Goal: Transaction & Acquisition: Purchase product/service

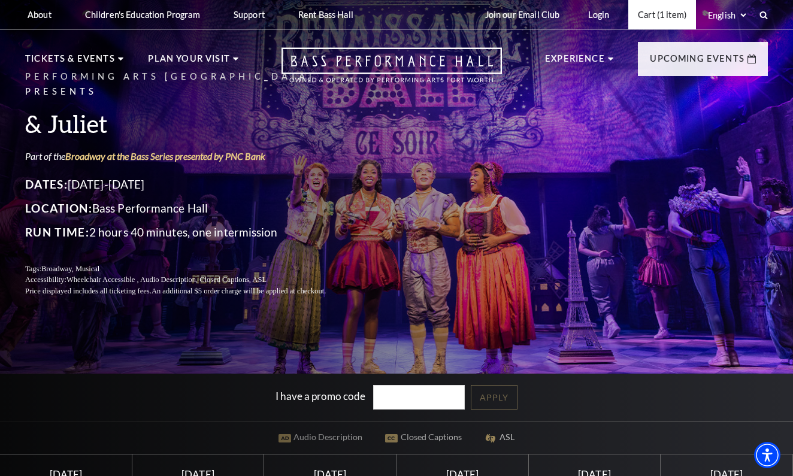
click at [654, 20] on link "Cart (1 item)" at bounding box center [662, 14] width 68 height 29
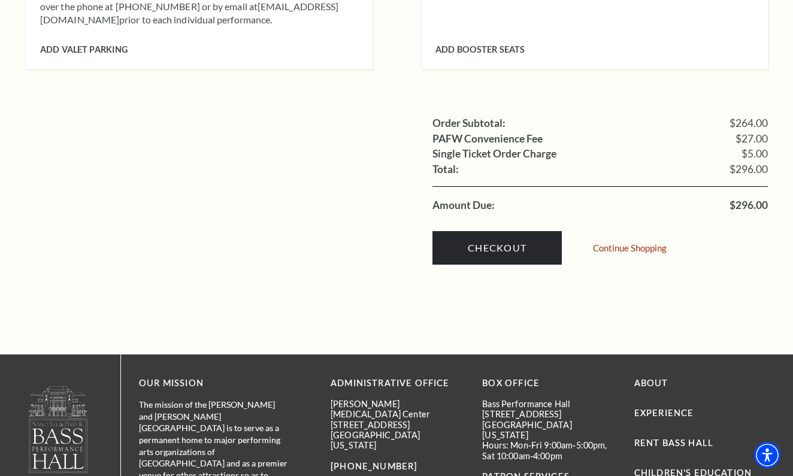
scroll to position [1202, 0]
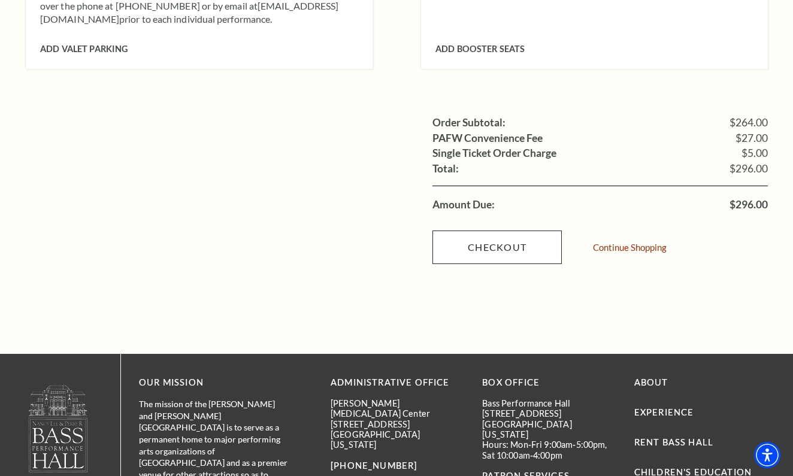
click at [493, 231] on link "Checkout" at bounding box center [497, 248] width 129 height 34
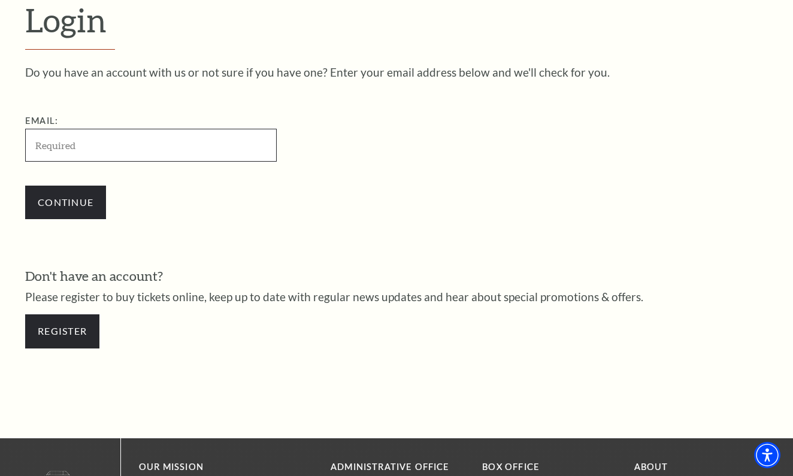
type input "caseedodson@gmail.com"
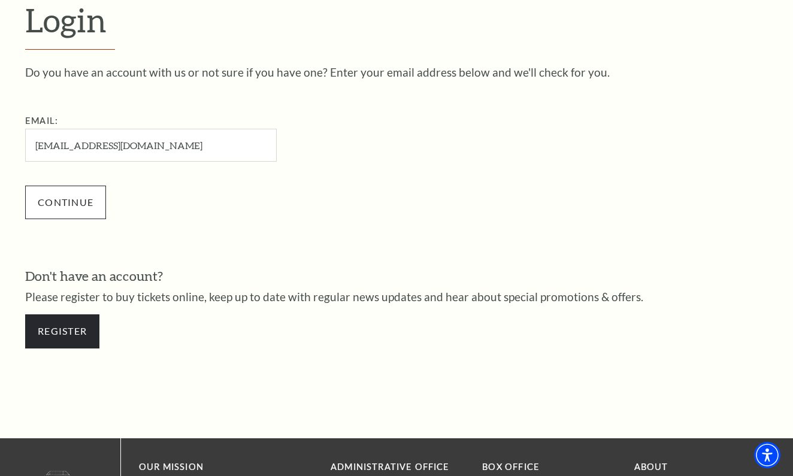
click at [83, 203] on input "Continue" at bounding box center [65, 203] width 81 height 34
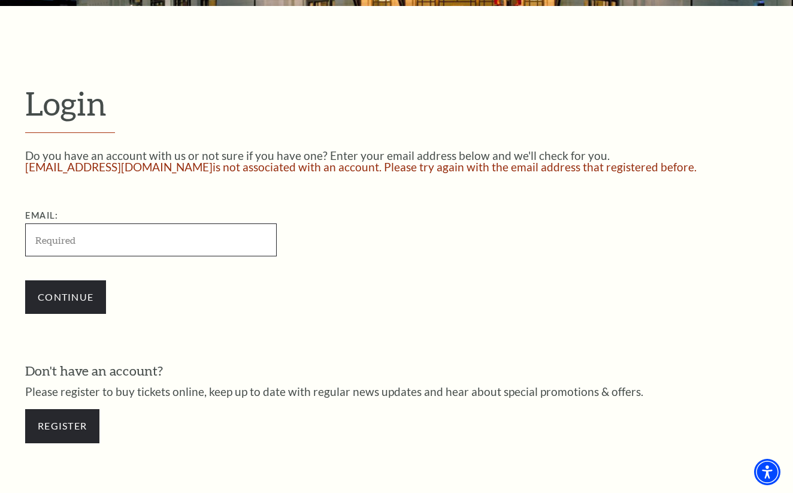
type input "[EMAIL_ADDRESS][DOMAIN_NAME]"
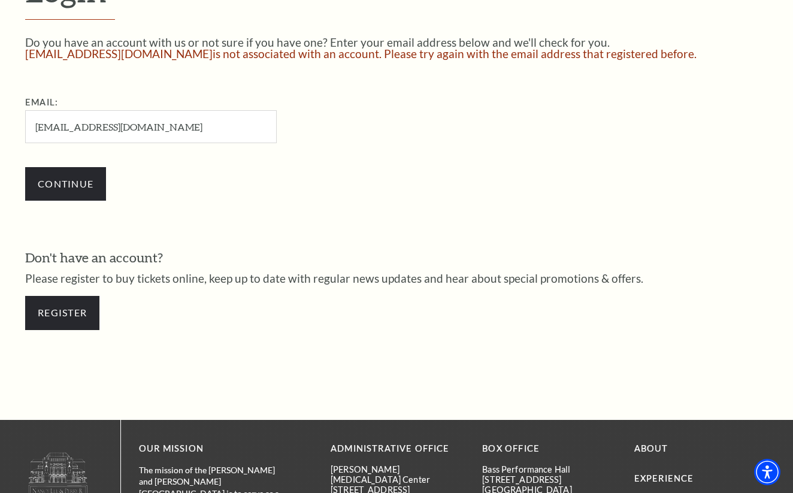
scroll to position [366, 0]
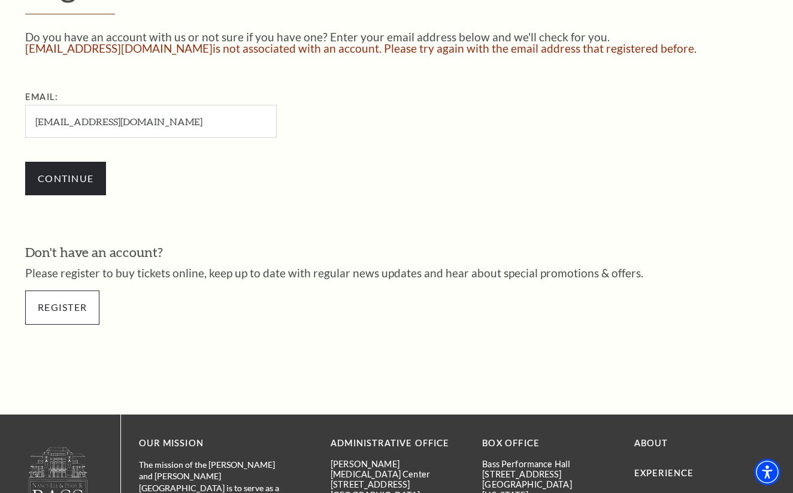
click at [78, 302] on link "Register" at bounding box center [62, 308] width 74 height 34
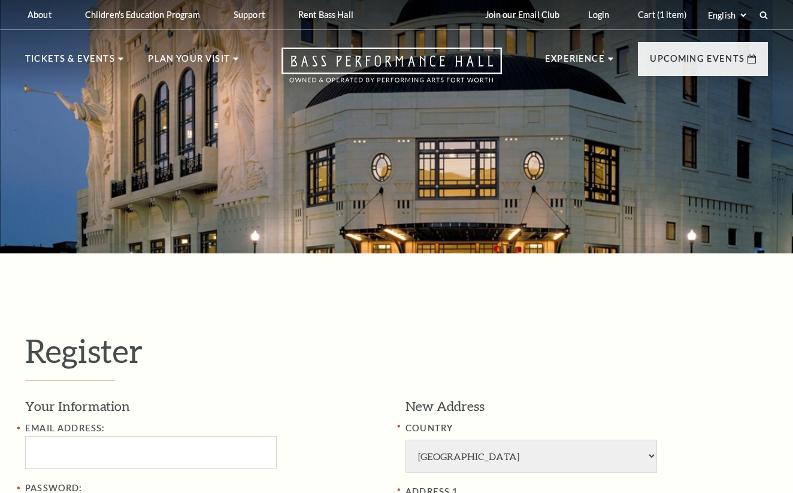
select select "1"
select select "TX"
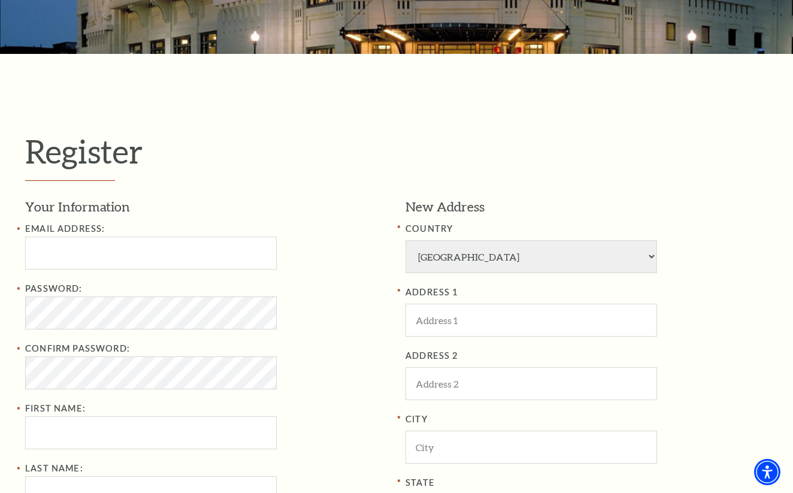
scroll to position [200, 0]
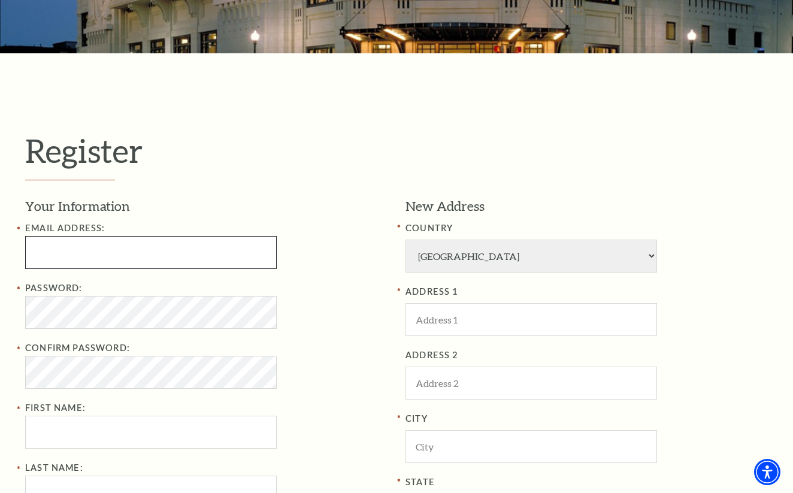
type input "[EMAIL_ADDRESS][DOMAIN_NAME]"
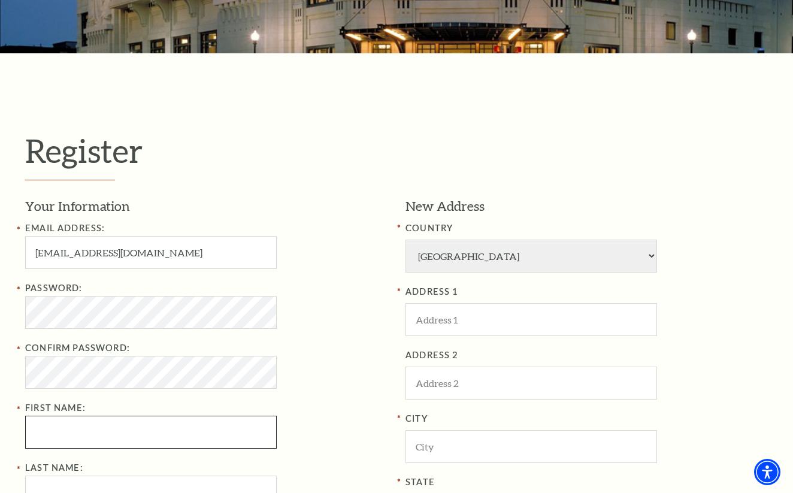
type input "Casee"
type input "Dodson"
type input "817-597-6529"
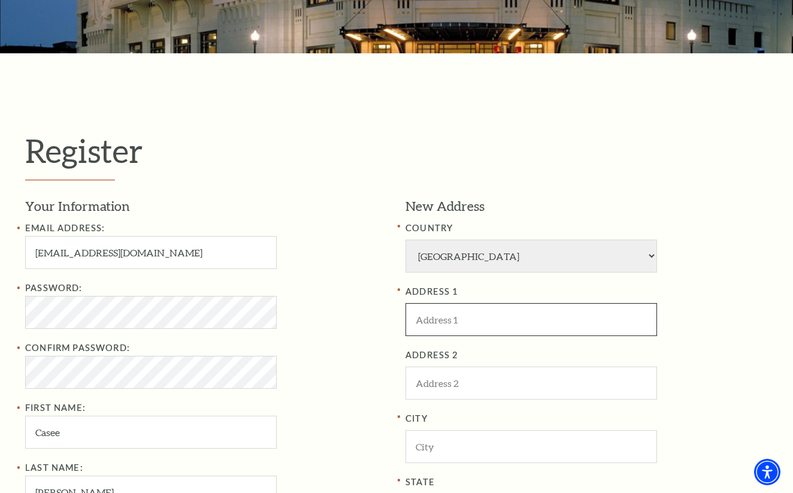
type input "[STREET_ADDRESS]"
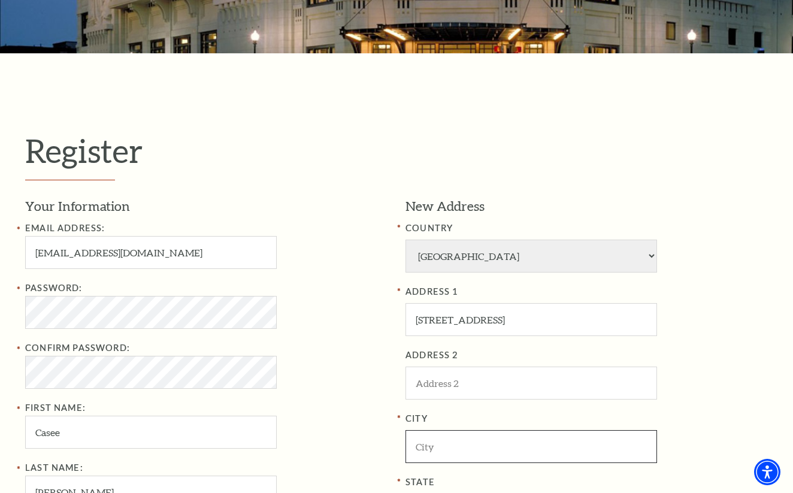
type input "[GEOGRAPHIC_DATA]"
type input "75238"
click at [311, 343] on div "Confirm Password:" at bounding box center [206, 365] width 362 height 48
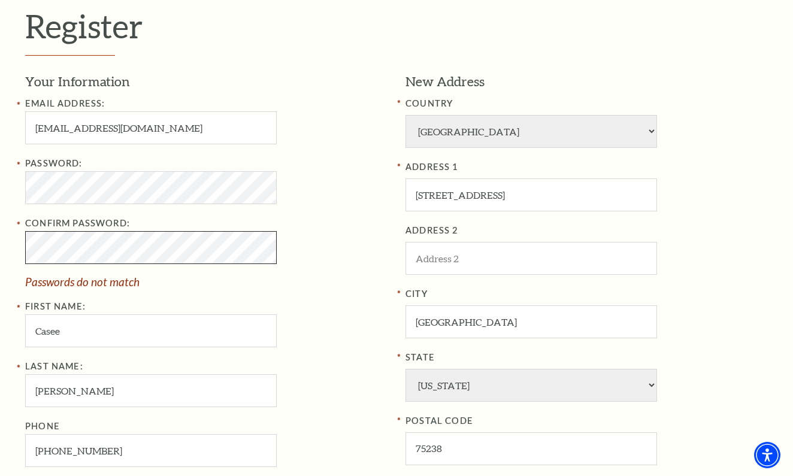
scroll to position [319, 0]
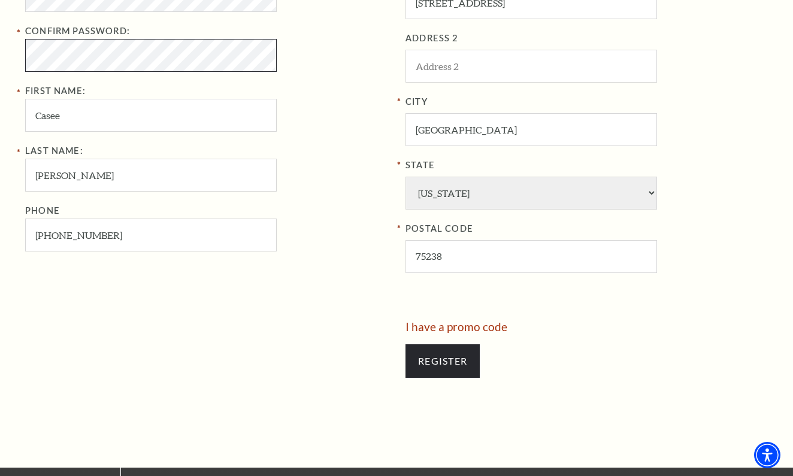
scroll to position [522, 0]
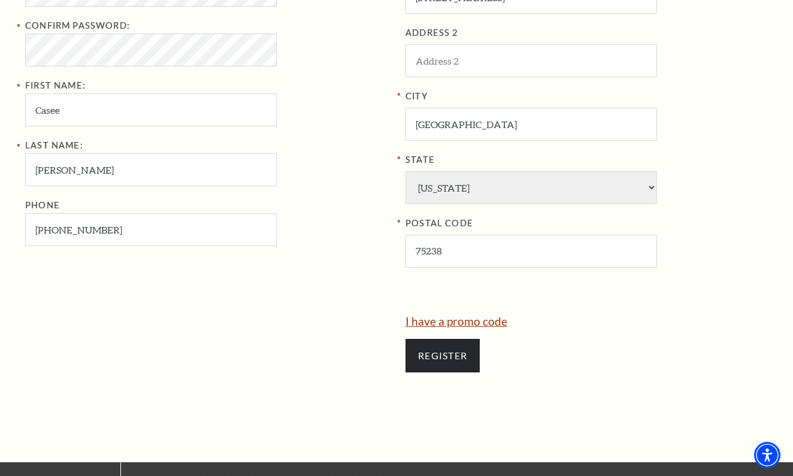
click at [474, 315] on link "I have a promo code" at bounding box center [457, 322] width 102 height 14
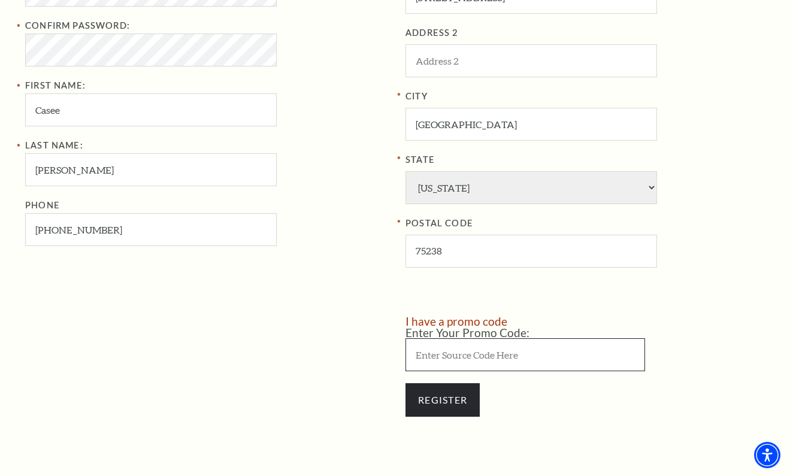
click at [443, 338] on input "Enter Your Promo Code:" at bounding box center [526, 354] width 240 height 33
paste input "NOFEES15"
type input "NOFEES15"
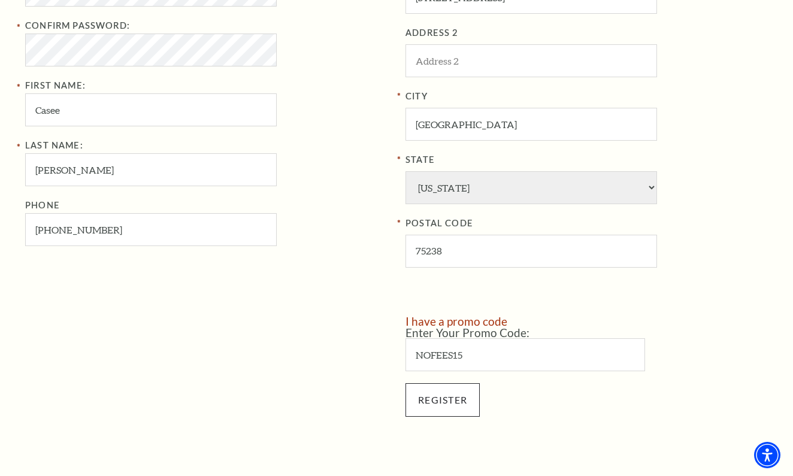
click at [449, 383] on input "Register" at bounding box center [443, 400] width 74 height 34
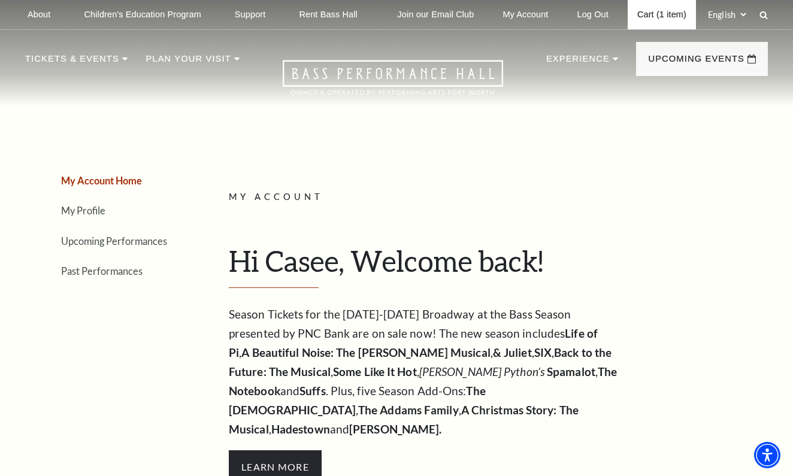
click at [637, 21] on link "Cart (1 item)" at bounding box center [662, 14] width 68 height 29
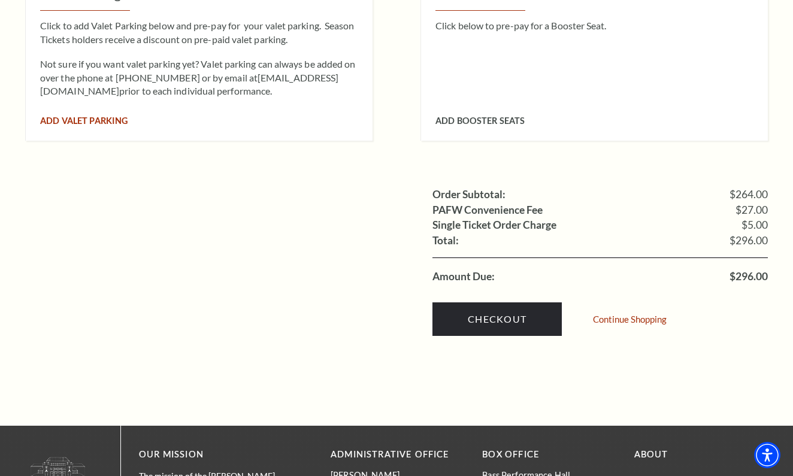
scroll to position [1131, 0]
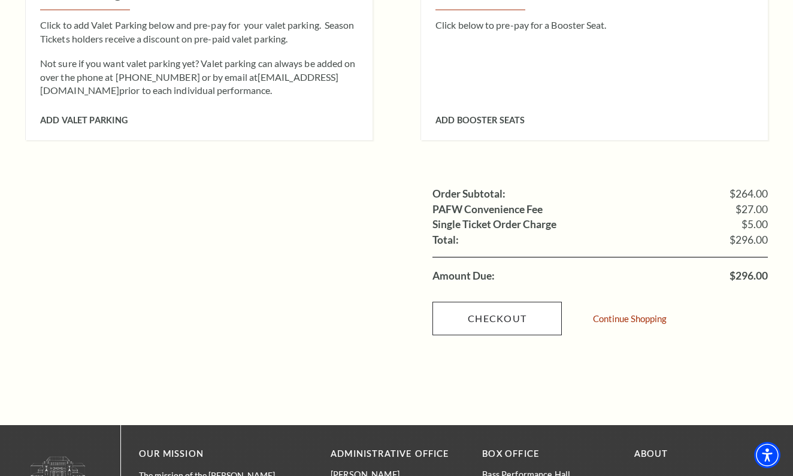
click at [525, 302] on link "Checkout" at bounding box center [497, 319] width 129 height 34
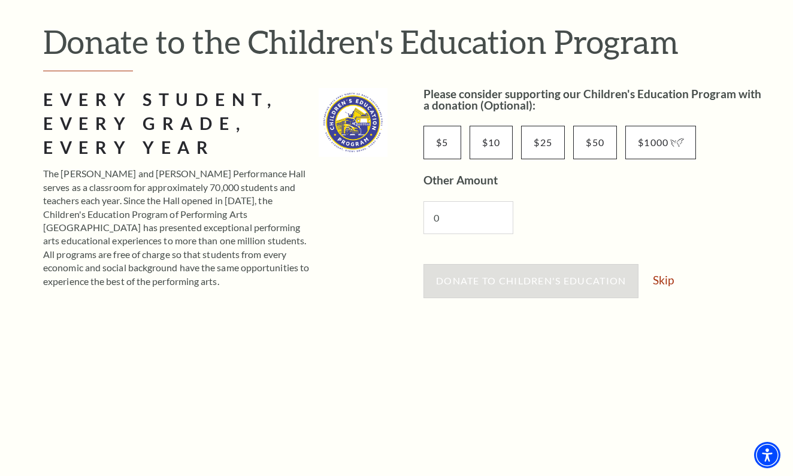
scroll to position [171, 0]
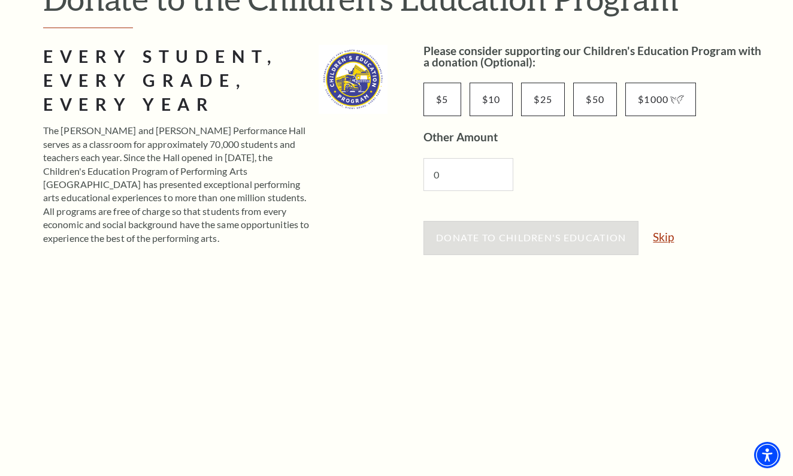
click at [666, 241] on link "Skip" at bounding box center [663, 236] width 21 height 11
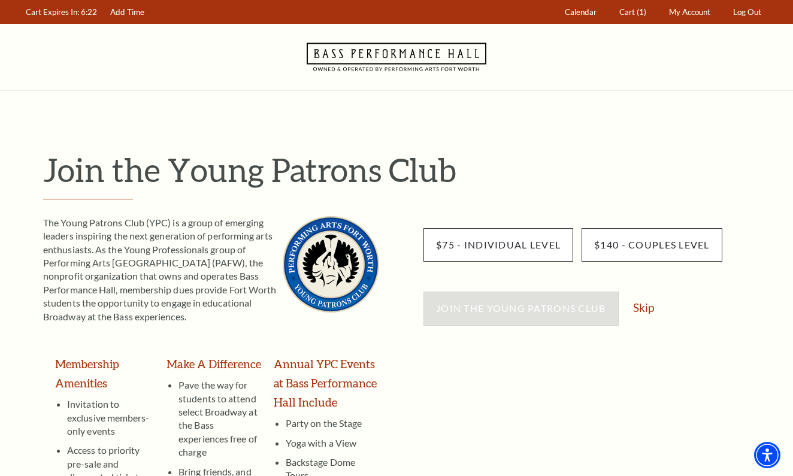
scroll to position [271, 0]
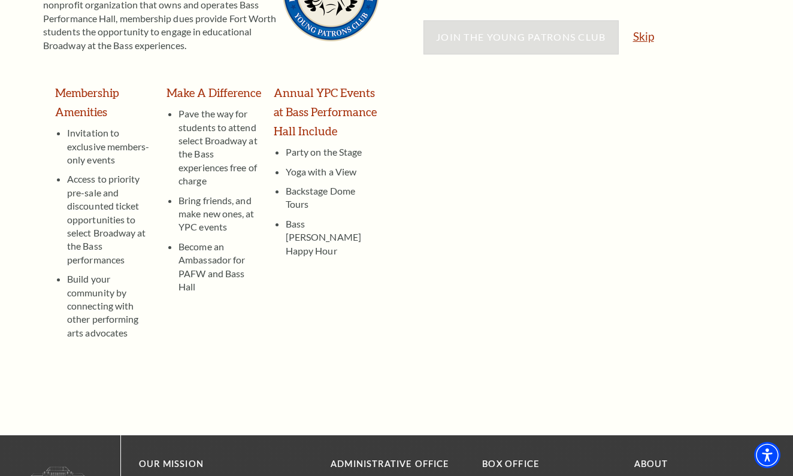
click at [646, 40] on link "Skip" at bounding box center [643, 36] width 21 height 11
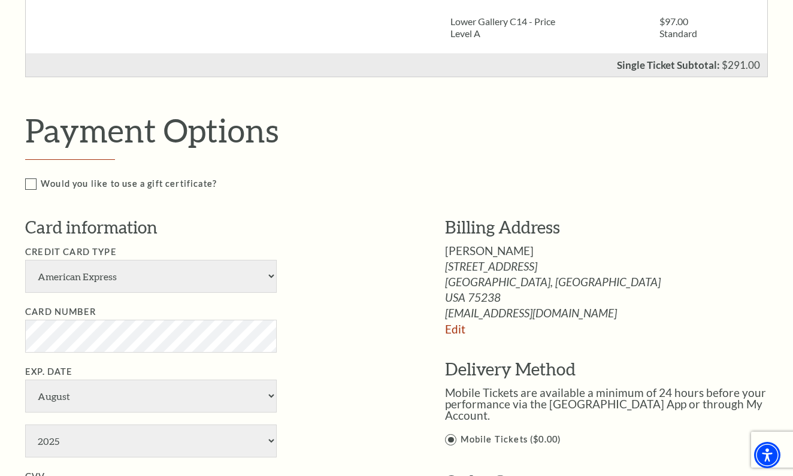
scroll to position [571, 0]
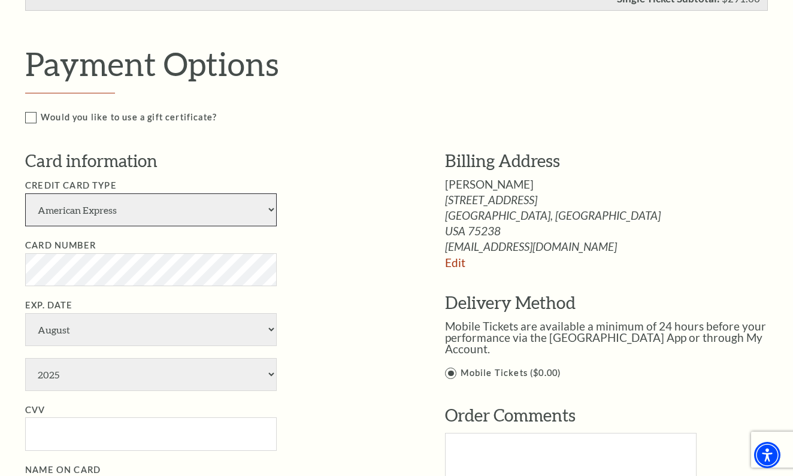
select select "24"
click at [398, 261] on li "Card Number" at bounding box center [217, 262] width 384 height 48
